Goal: Task Accomplishment & Management: Use online tool/utility

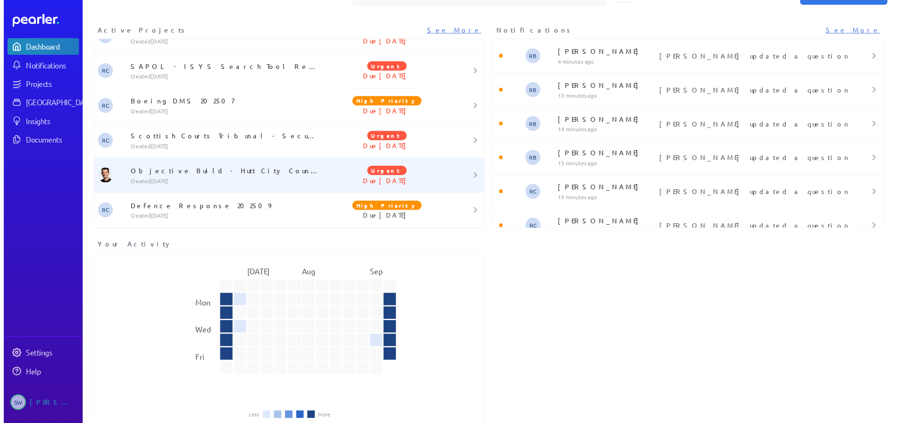
scroll to position [50, 0]
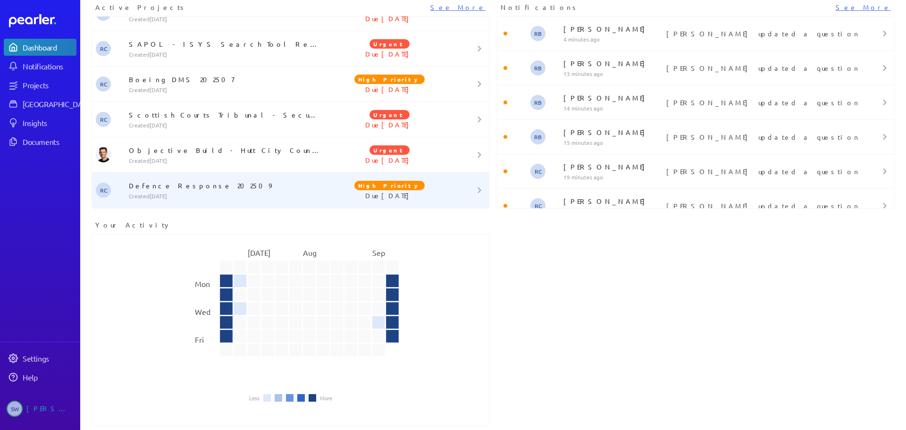
click at [181, 187] on p "Defence Response 202509" at bounding box center [226, 185] width 195 height 9
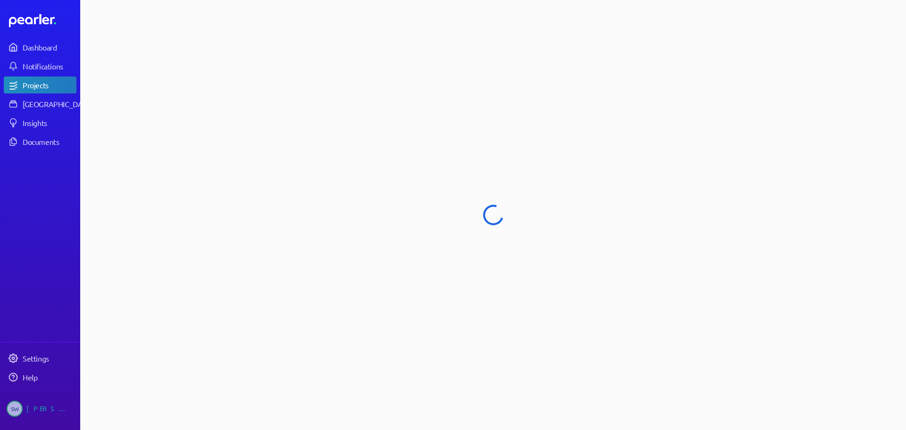
select select "****"
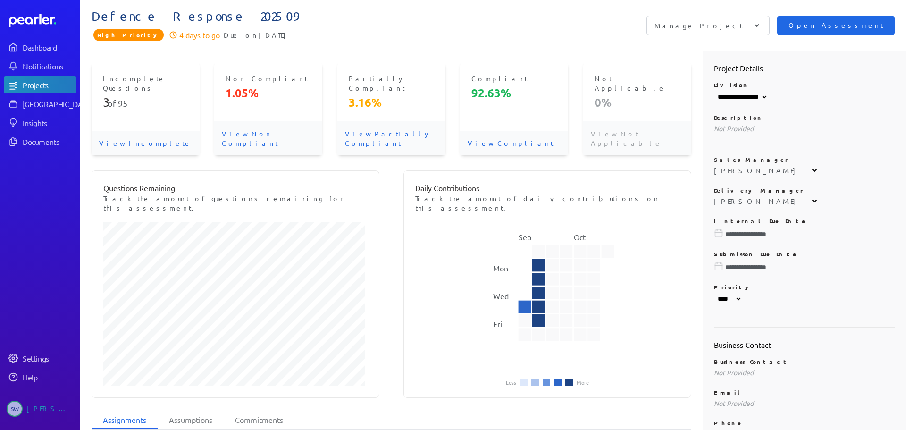
click at [840, 27] on span "Open Assessment" at bounding box center [835, 25] width 95 height 10
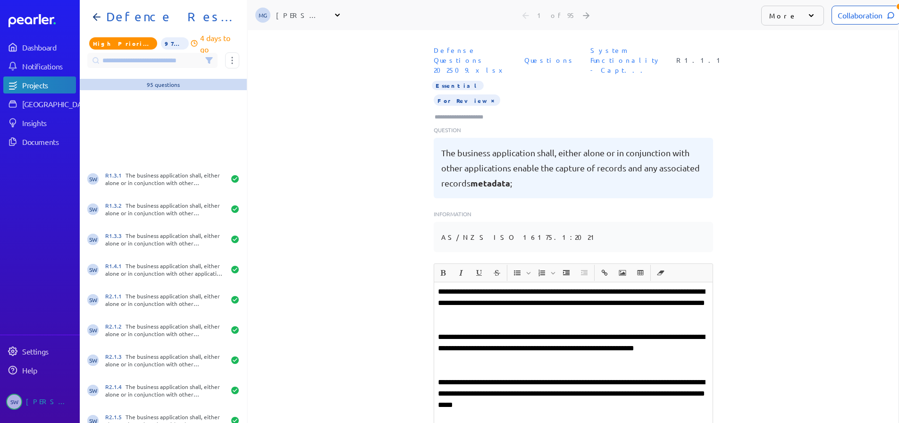
scroll to position [707, 0]
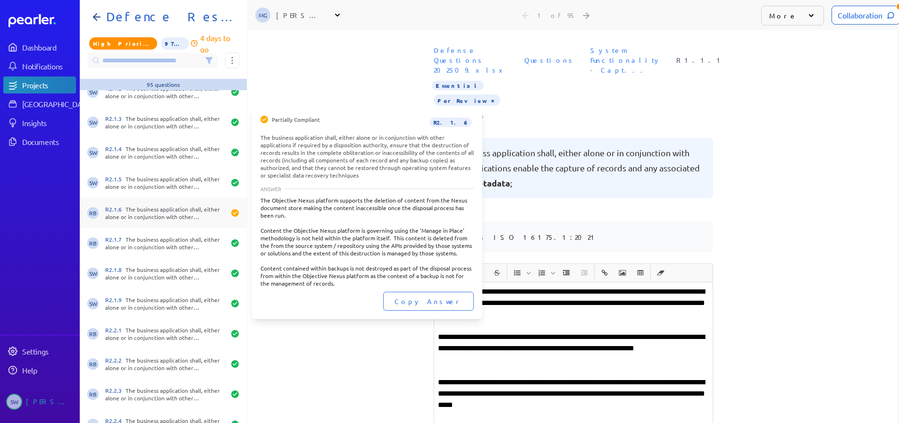
click at [149, 216] on div "R2.1.6 The business application shall, either alone or in conjunction with othe…" at bounding box center [165, 212] width 120 height 15
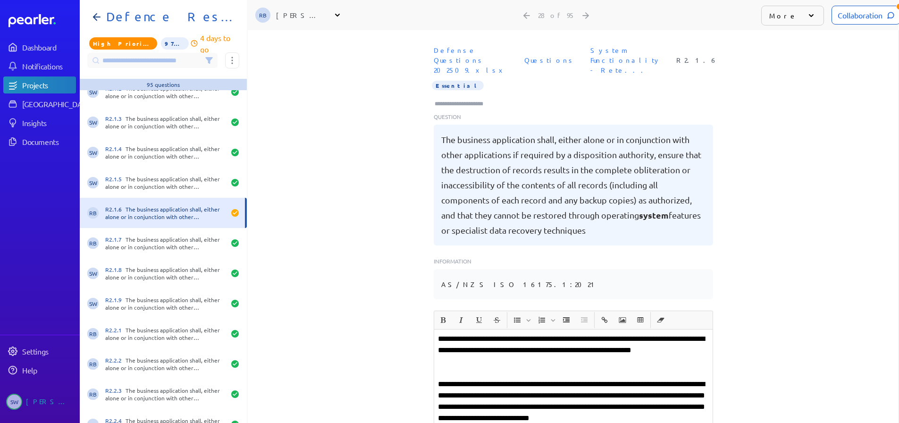
click at [837, 17] on div "Collaboration" at bounding box center [865, 15] width 69 height 19
